Goal: Task Accomplishment & Management: Use online tool/utility

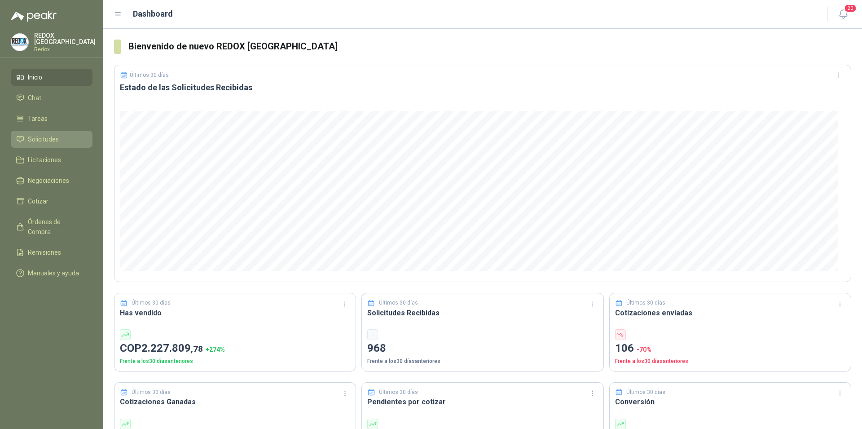
click at [39, 135] on span "Solicitudes" at bounding box center [43, 139] width 31 height 10
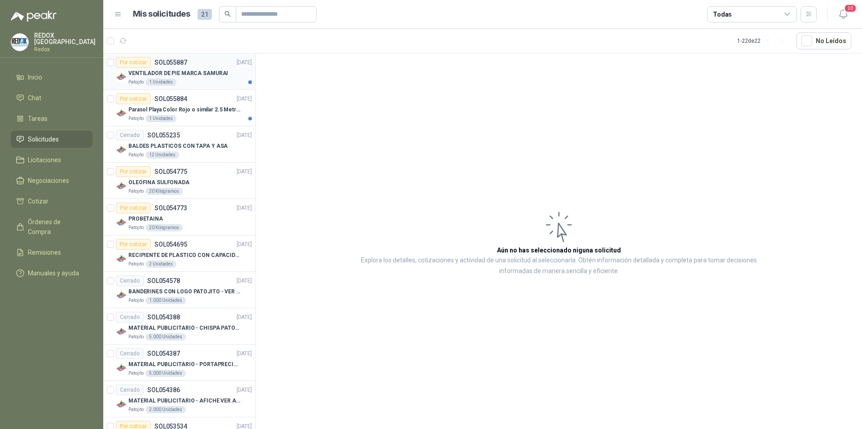
click at [198, 68] on div "VENTILADOR DE PIE MARCA SAMURAI" at bounding box center [190, 73] width 124 height 11
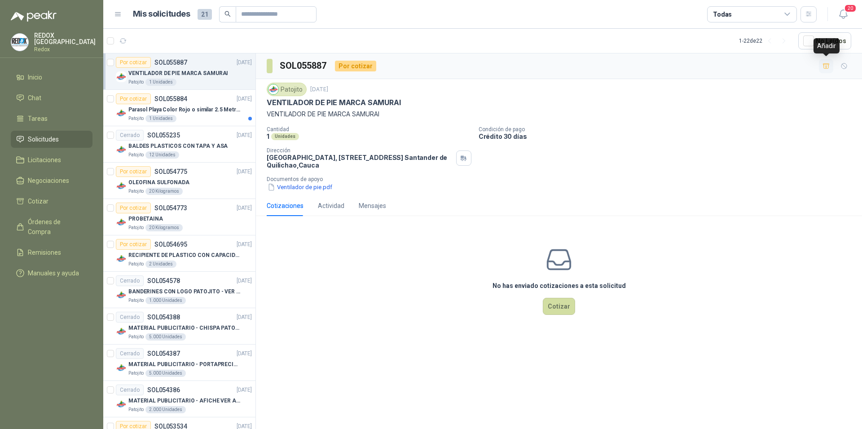
click at [827, 69] on icon "button" at bounding box center [827, 66] width 8 height 8
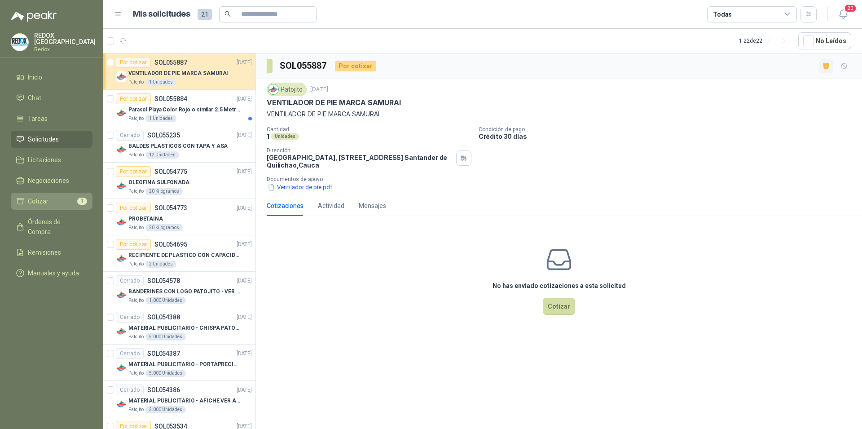
click at [49, 198] on li "Cotizar 1" at bounding box center [51, 201] width 71 height 10
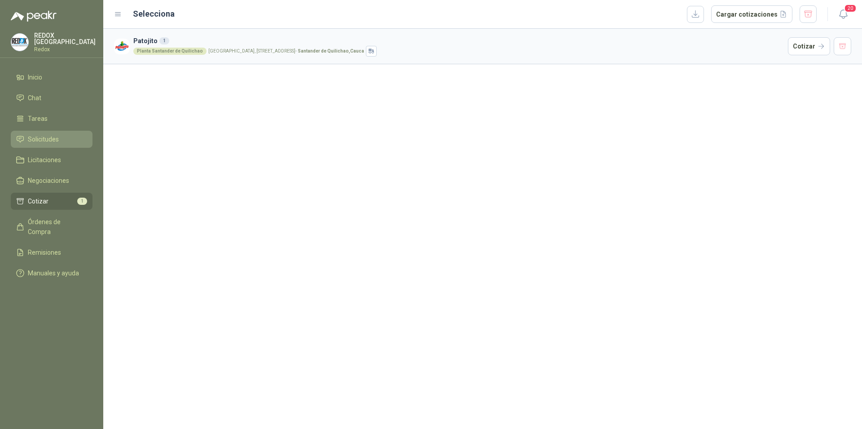
click at [38, 134] on span "Solicitudes" at bounding box center [43, 139] width 31 height 10
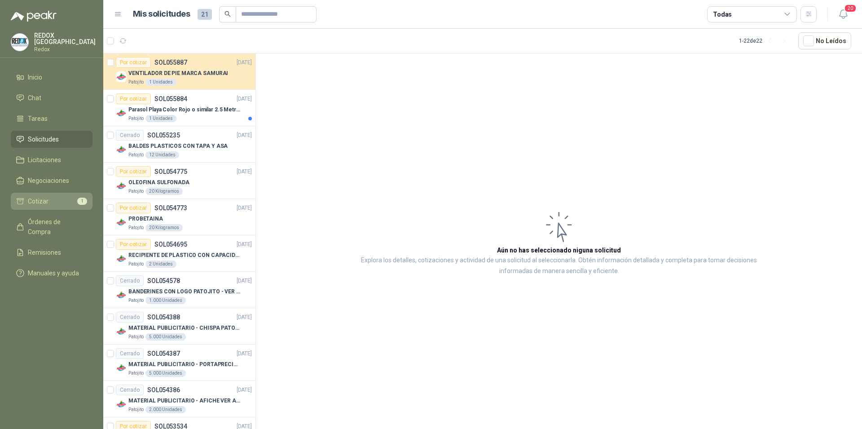
click at [40, 202] on span "Cotizar" at bounding box center [38, 201] width 21 height 10
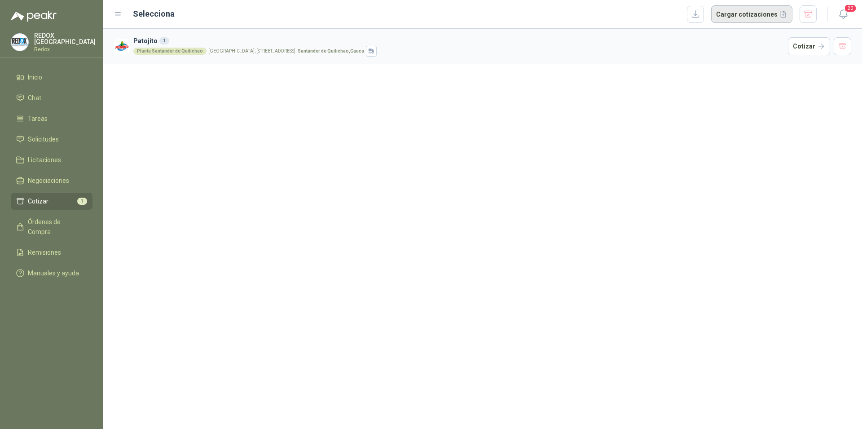
click at [750, 11] on button "Cargar cotizaciones" at bounding box center [751, 14] width 81 height 18
click at [701, 23] on header "Selecciona Cargar cotizaciones 20" at bounding box center [482, 14] width 759 height 29
click at [698, 17] on button "button" at bounding box center [695, 14] width 17 height 17
click at [846, 17] on icon "button" at bounding box center [843, 14] width 11 height 11
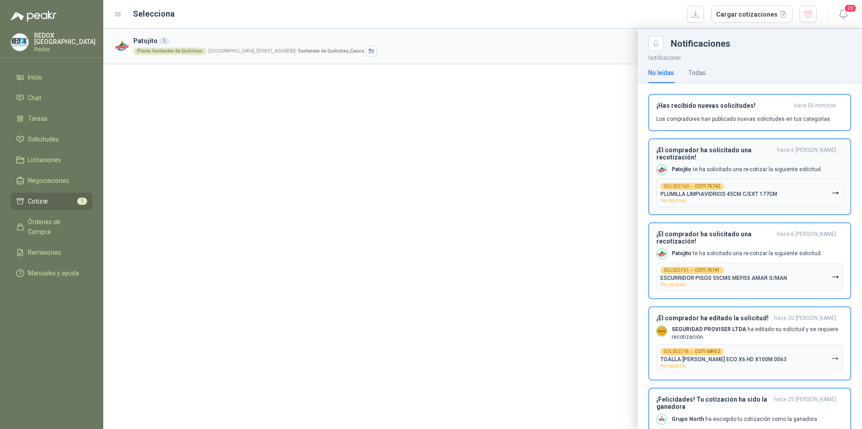
click at [770, 157] on div "¡El comprador ha solicitado una recotización! hace 6 [PERSON_NAME] [PERSON_NAME…" at bounding box center [750, 176] width 187 height 61
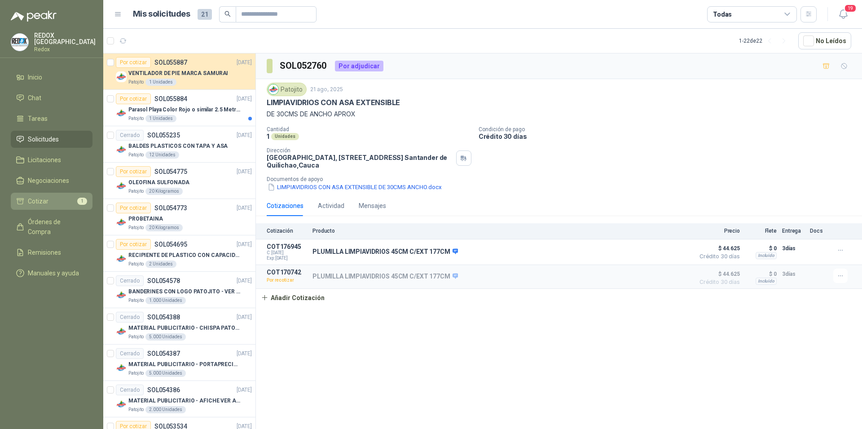
click at [39, 202] on span "Cotizar" at bounding box center [38, 201] width 21 height 10
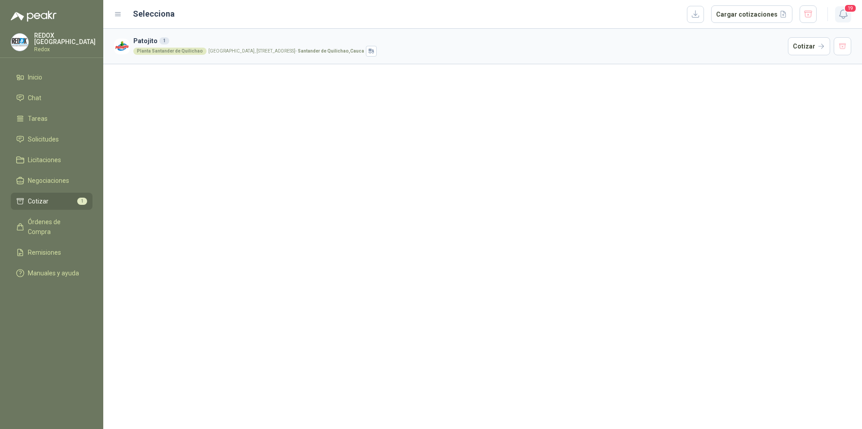
click at [848, 17] on button "19" at bounding box center [843, 14] width 16 height 16
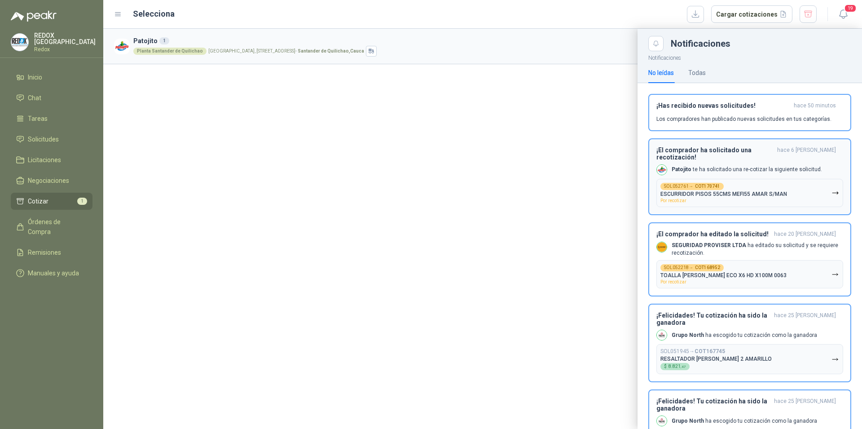
click at [740, 166] on p "[PERSON_NAME] te ha solicitado una re-cotizar la siguiente solicitud." at bounding box center [747, 170] width 150 height 8
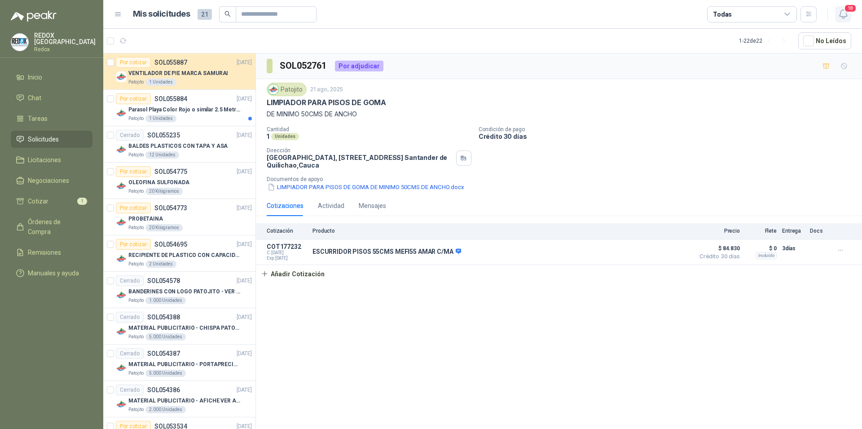
click at [847, 15] on icon "button" at bounding box center [843, 14] width 11 height 11
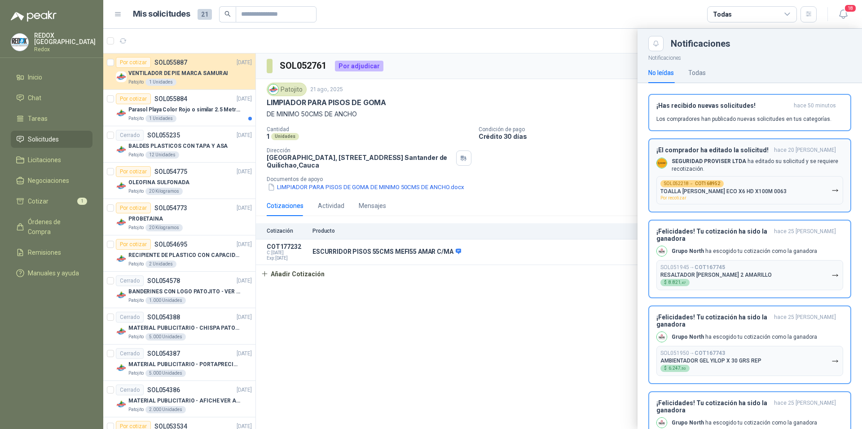
click at [783, 161] on p "SEGURIDAD PROVISER LTDA ha editado su solicitud y se requiere recotización." at bounding box center [758, 165] width 172 height 15
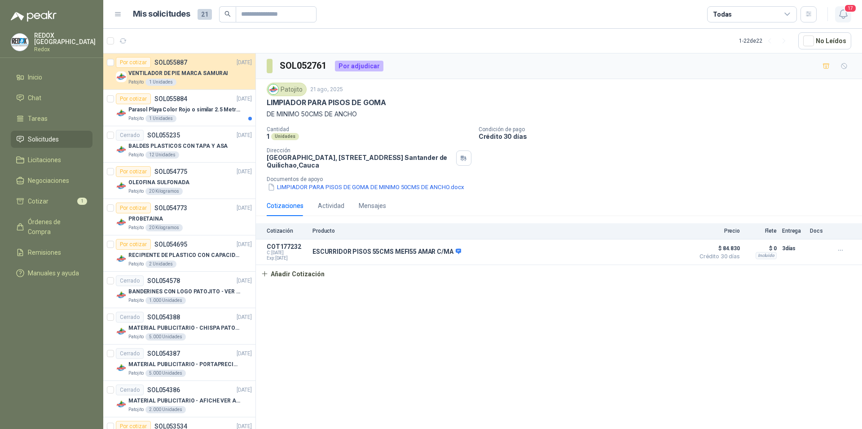
click at [841, 15] on icon "button" at bounding box center [843, 14] width 11 height 11
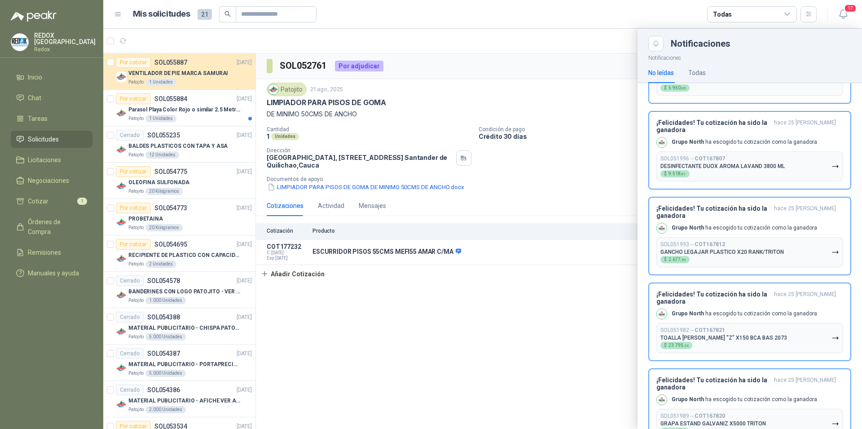
scroll to position [550, 0]
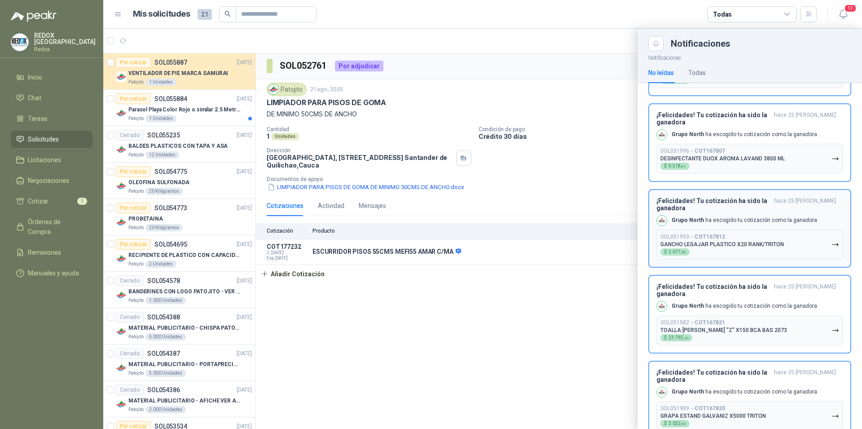
click at [750, 241] on p "GANCHO LEGAJAR PLASTICO X20 RANK/TRITON" at bounding box center [723, 244] width 124 height 6
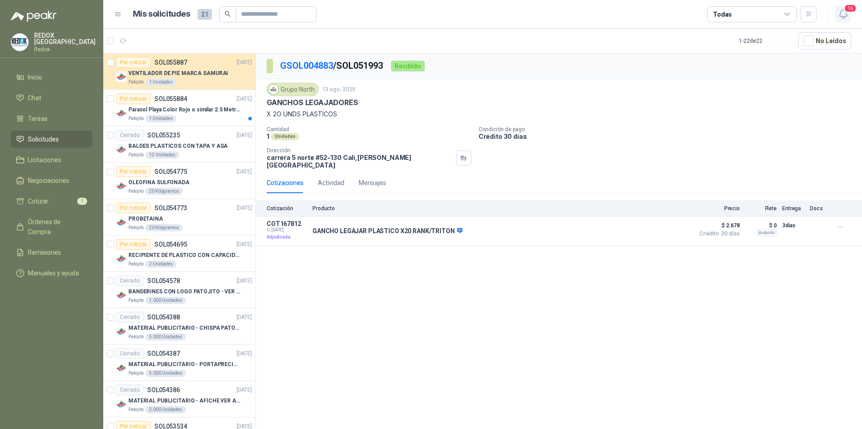
click at [844, 14] on icon "button" at bounding box center [843, 14] width 11 height 11
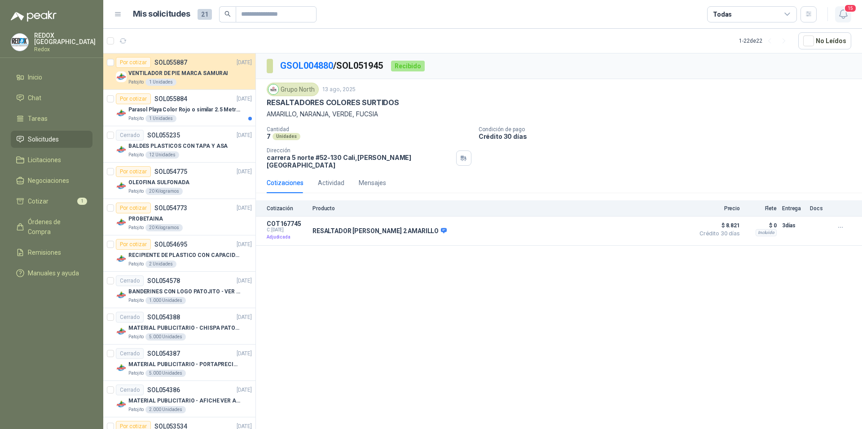
click at [845, 15] on icon "button" at bounding box center [843, 14] width 11 height 11
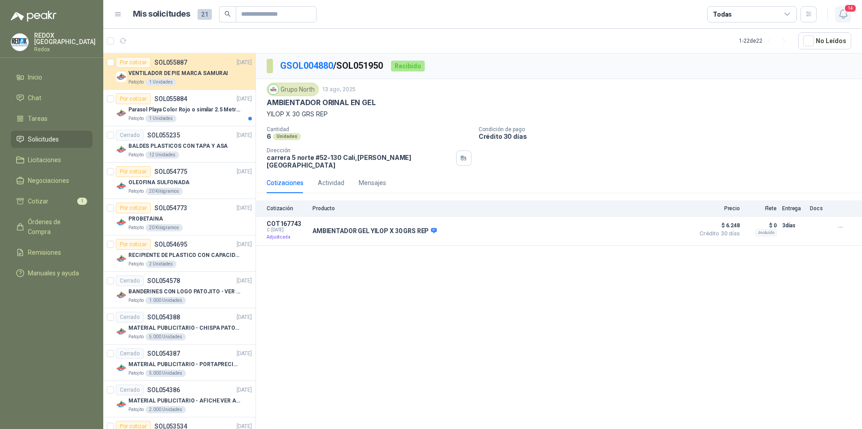
click at [844, 17] on icon "button" at bounding box center [843, 14] width 11 height 11
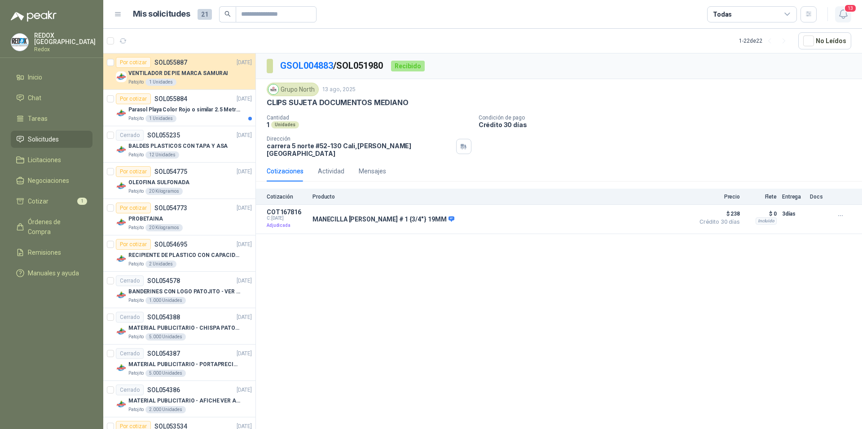
click at [846, 16] on icon "button" at bounding box center [843, 14] width 8 height 9
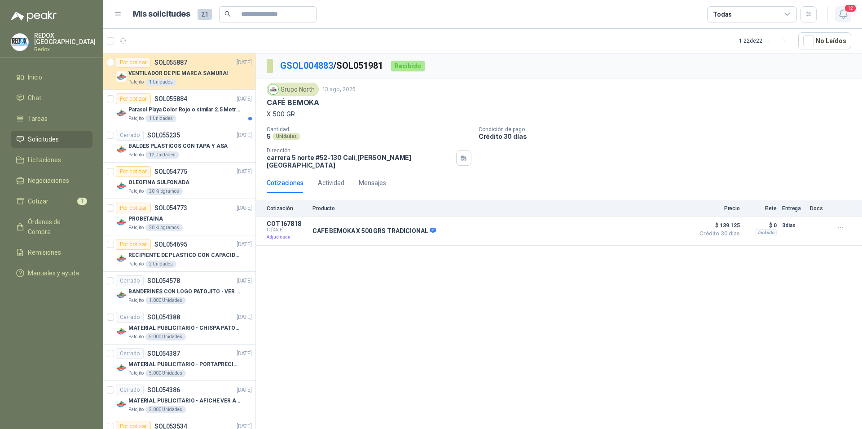
click at [843, 16] on icon "button" at bounding box center [843, 14] width 11 height 11
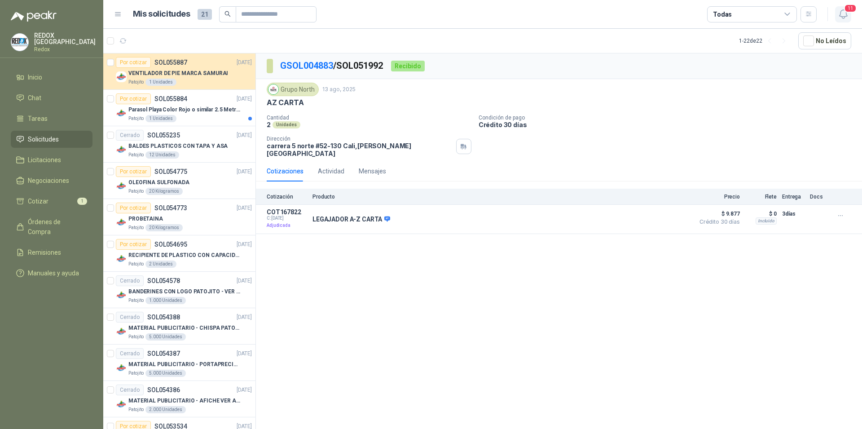
click at [840, 10] on icon "button" at bounding box center [843, 14] width 11 height 11
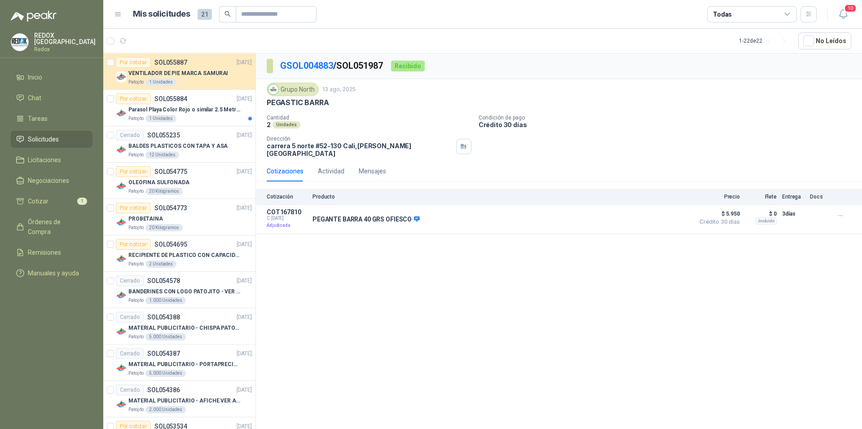
click at [853, 13] on header "Mis solicitudes 21 Todas 10" at bounding box center [482, 14] width 759 height 29
click at [848, 6] on span "10" at bounding box center [850, 8] width 13 height 9
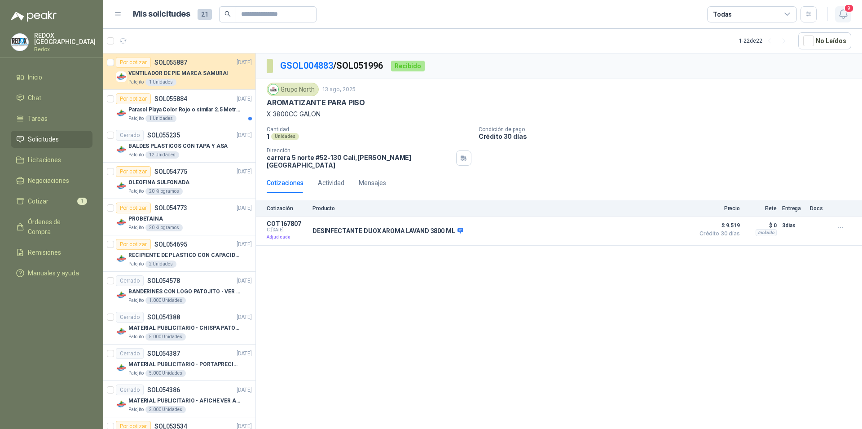
click at [844, 12] on icon "button" at bounding box center [843, 14] width 11 height 11
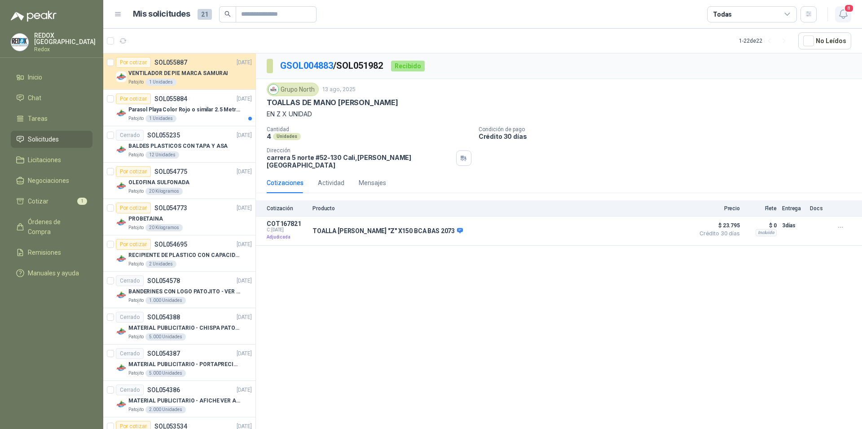
click at [842, 15] on icon "button" at bounding box center [843, 14] width 11 height 11
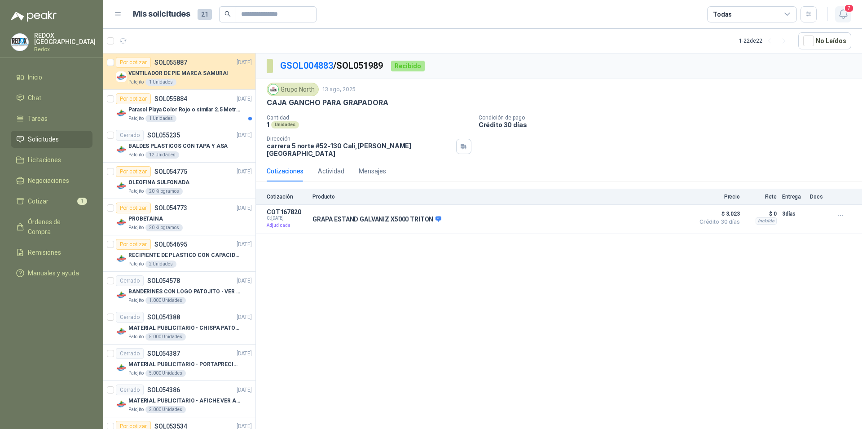
click at [841, 18] on icon "button" at bounding box center [843, 14] width 11 height 11
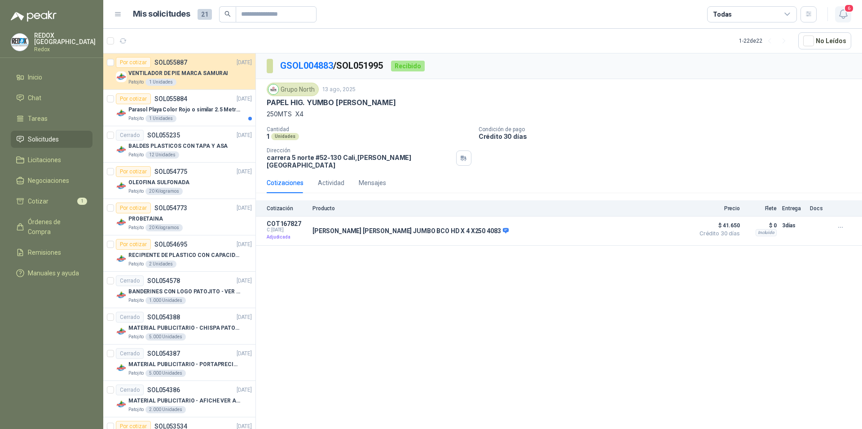
click at [838, 10] on button "6" at bounding box center [843, 14] width 16 height 16
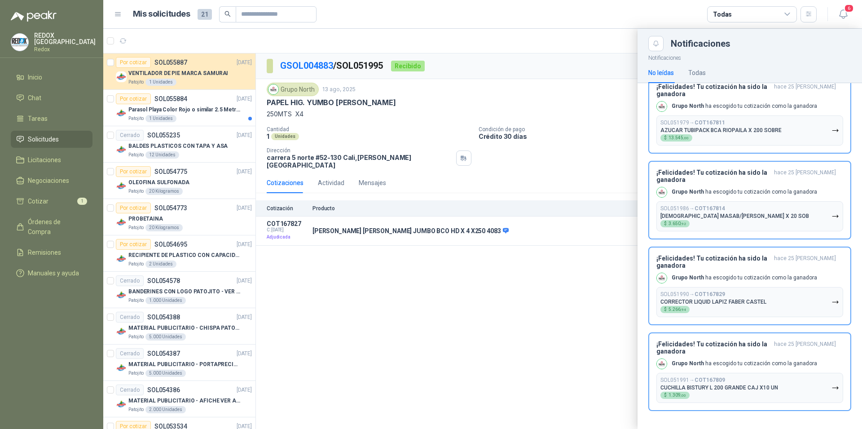
click at [733, 60] on button "SOL051977 → COT167815 JABON LIQ [PERSON_NAME] ESPUMA 800M 8072 $ 62.339 ,34" at bounding box center [750, 45] width 187 height 30
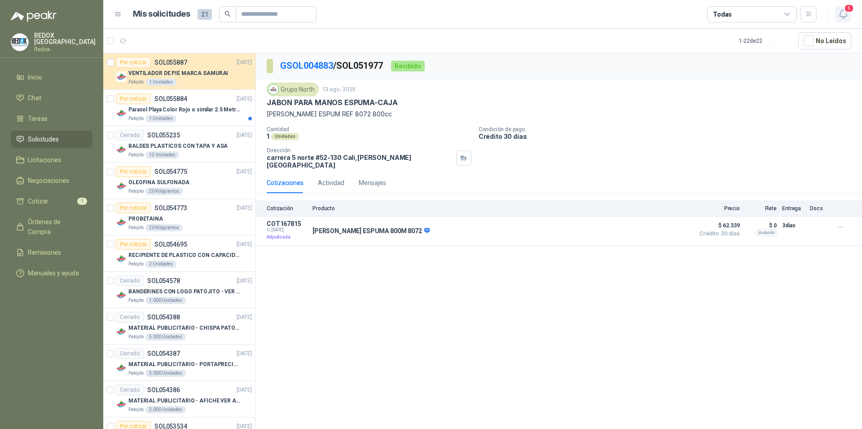
click at [844, 17] on icon "button" at bounding box center [843, 14] width 11 height 11
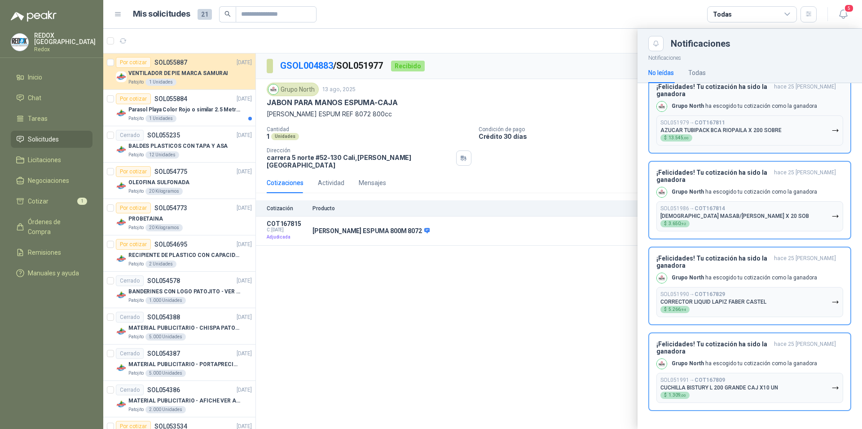
click at [757, 133] on p "AZUCAR TUBIPACK BCA RIOPAILA X 200 SOBRE" at bounding box center [721, 130] width 121 height 6
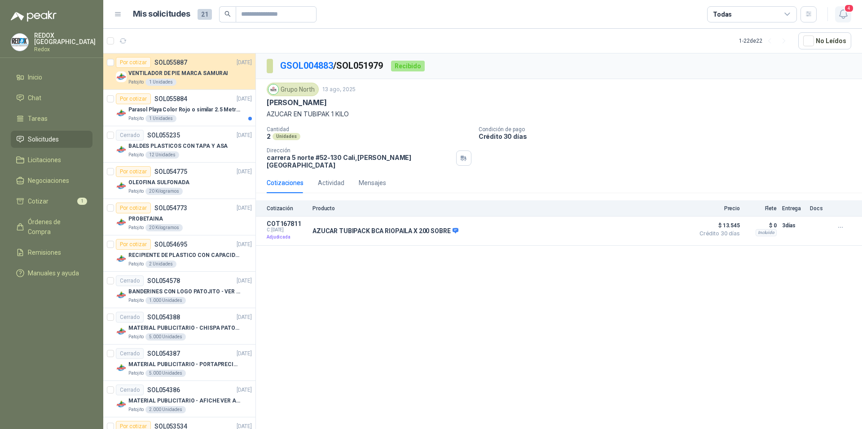
click at [846, 18] on icon "button" at bounding box center [843, 14] width 11 height 11
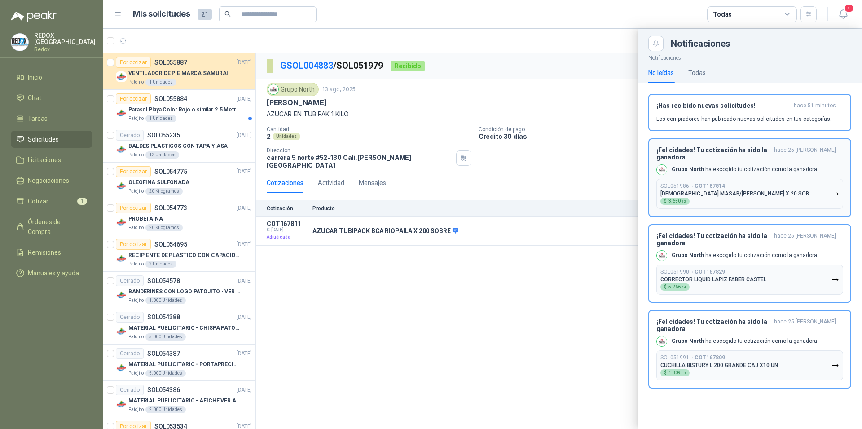
click at [747, 190] on p "[DEMOGRAPHIC_DATA] MASAB/[PERSON_NAME] X 20 SOB" at bounding box center [735, 193] width 149 height 6
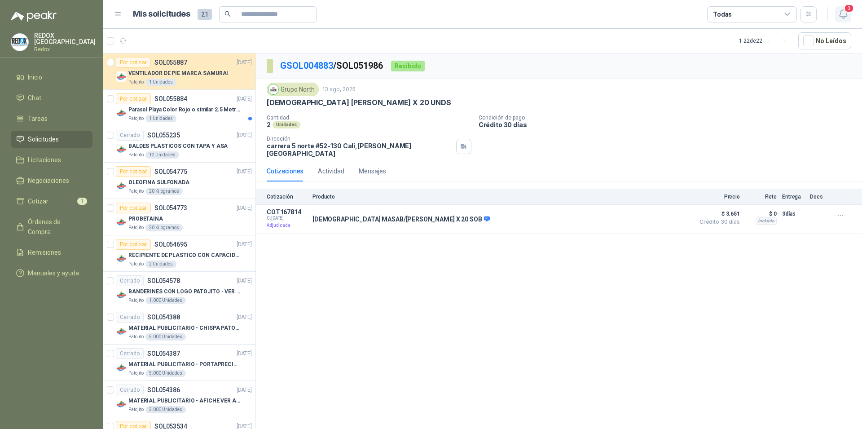
click at [847, 17] on icon "button" at bounding box center [843, 14] width 11 height 11
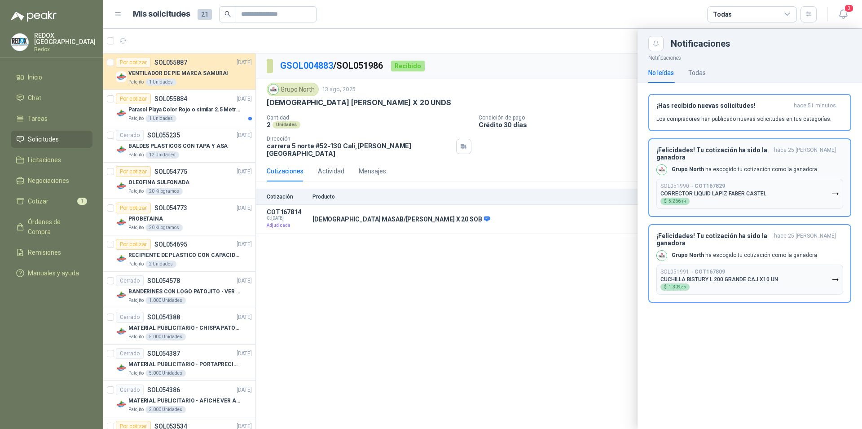
click at [749, 190] on p "CORRECTOR LIQUID LAPIZ FABER CASTEL" at bounding box center [714, 193] width 106 height 6
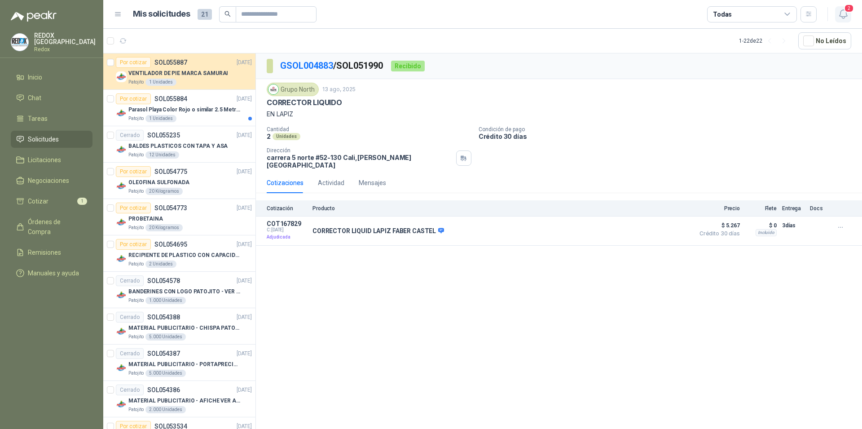
click at [841, 18] on icon "button" at bounding box center [843, 14] width 11 height 11
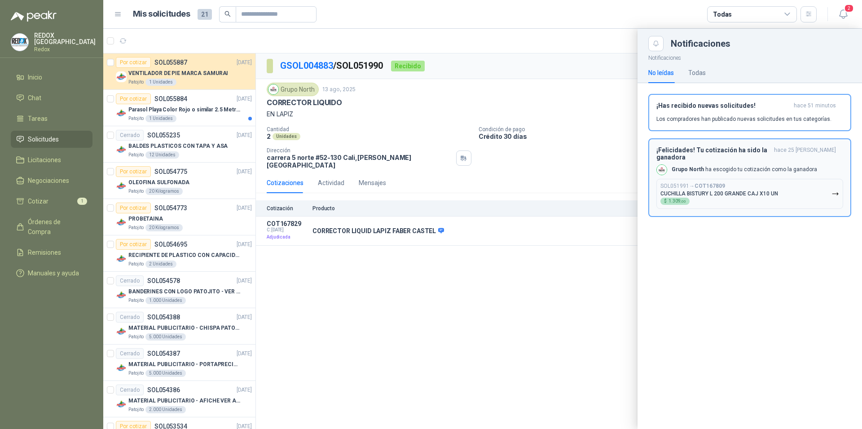
click at [736, 164] on div "Grupo North [PERSON_NAME] tu cotización como la ganadora" at bounding box center [737, 169] width 161 height 11
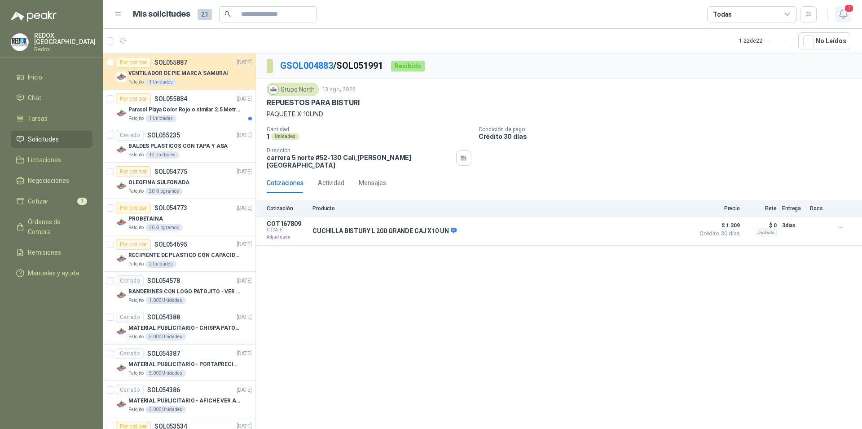
click at [843, 13] on icon "button" at bounding box center [843, 14] width 11 height 11
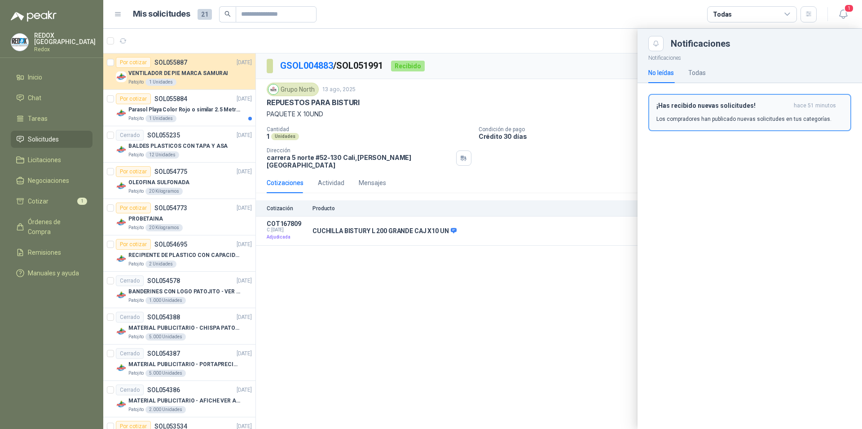
click at [739, 110] on div "¡Has recibido nuevas solicitudes! hace 51 minutos Los compradores han publicado…" at bounding box center [750, 112] width 187 height 21
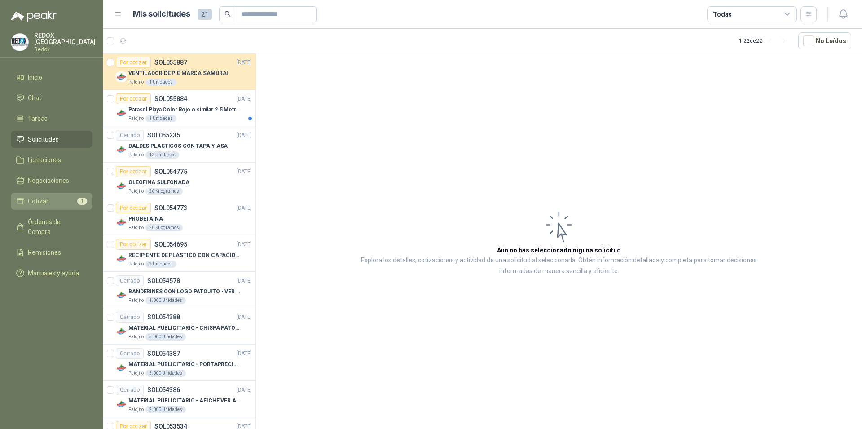
click at [51, 199] on li "Cotizar 1" at bounding box center [51, 201] width 71 height 10
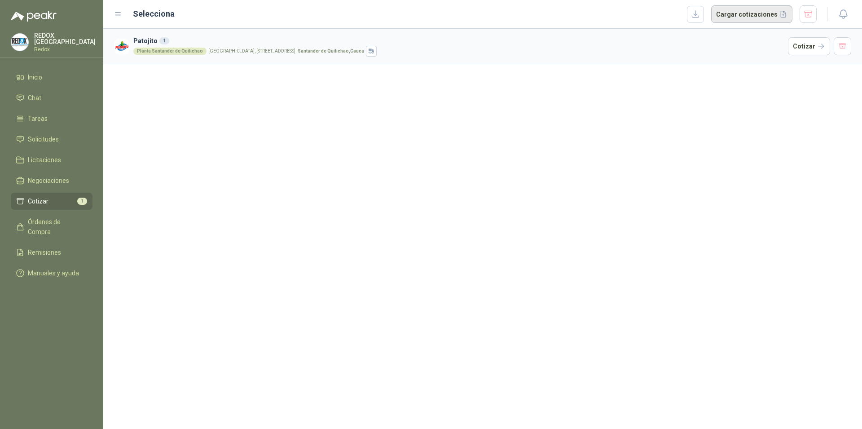
click at [738, 15] on button "Cargar cotizaciones" at bounding box center [751, 14] width 81 height 18
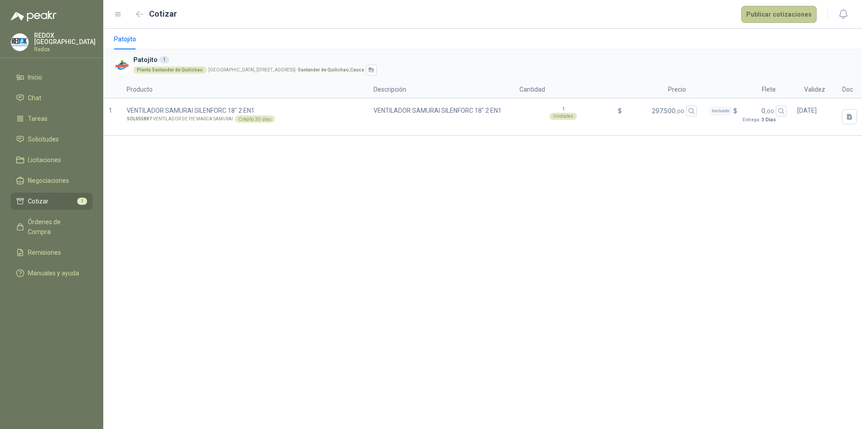
click at [792, 14] on button "Publicar cotizaciones" at bounding box center [779, 14] width 75 height 17
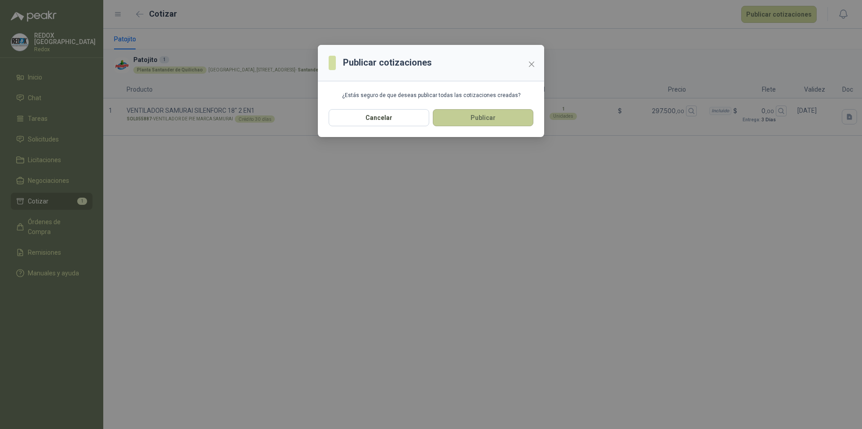
click at [481, 118] on button "Publicar" at bounding box center [483, 117] width 101 height 17
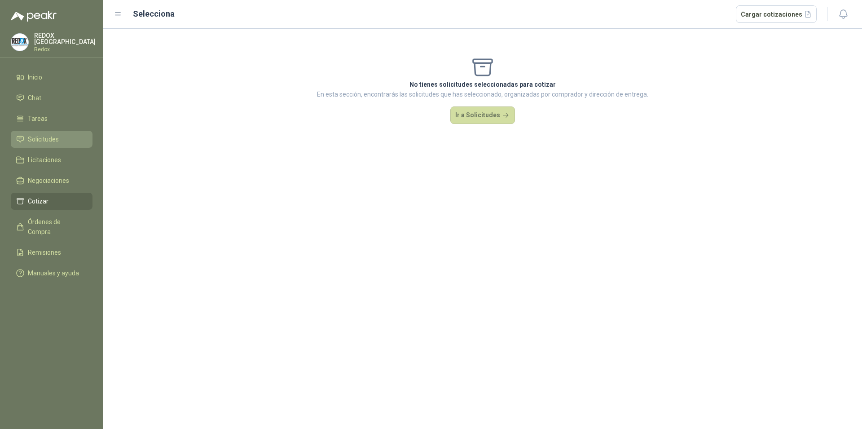
click at [47, 142] on span "Solicitudes" at bounding box center [43, 139] width 31 height 10
